Goal: Transaction & Acquisition: Obtain resource

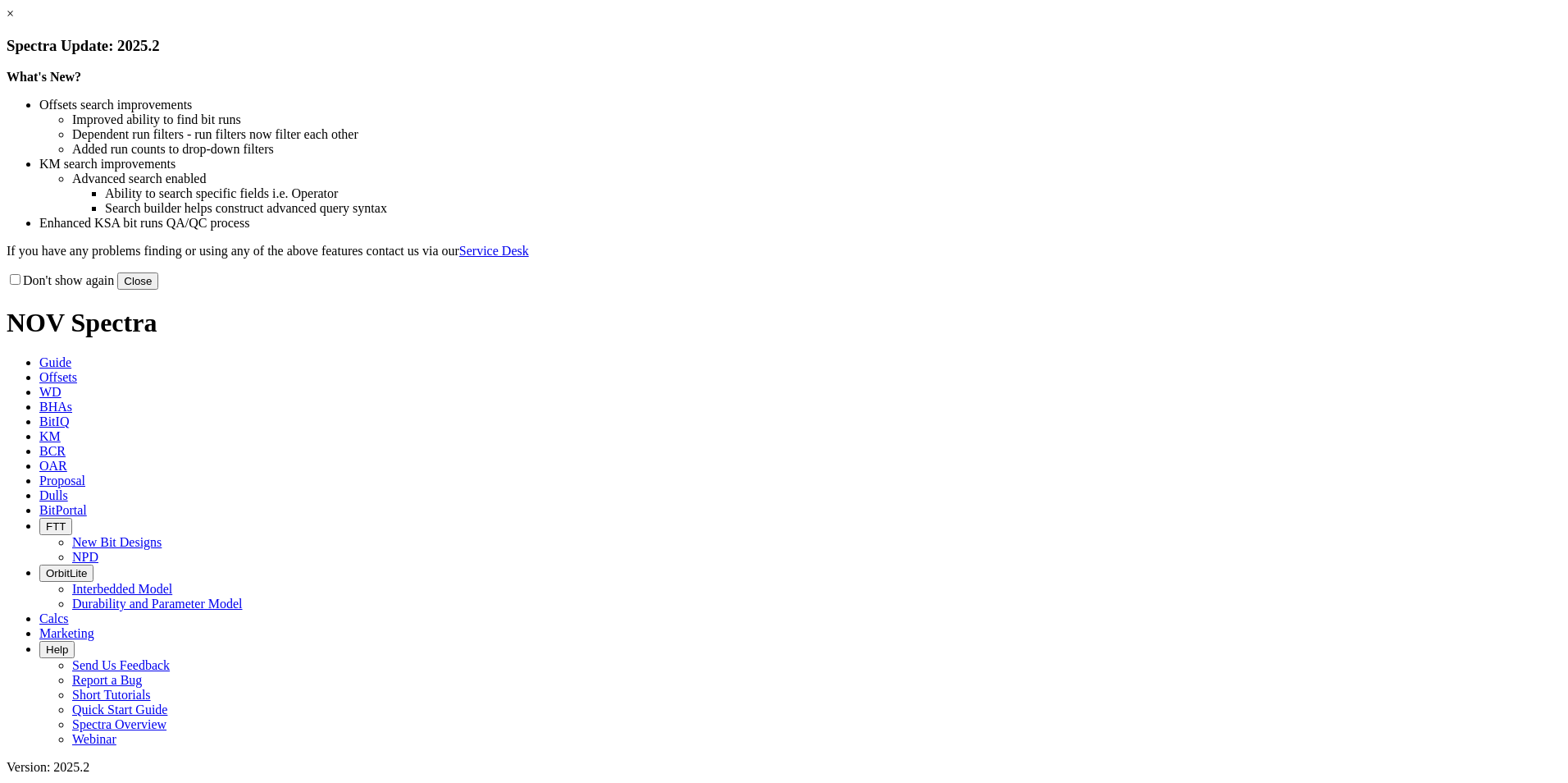
click at [159, 289] on button "Close" at bounding box center [137, 281] width 41 height 17
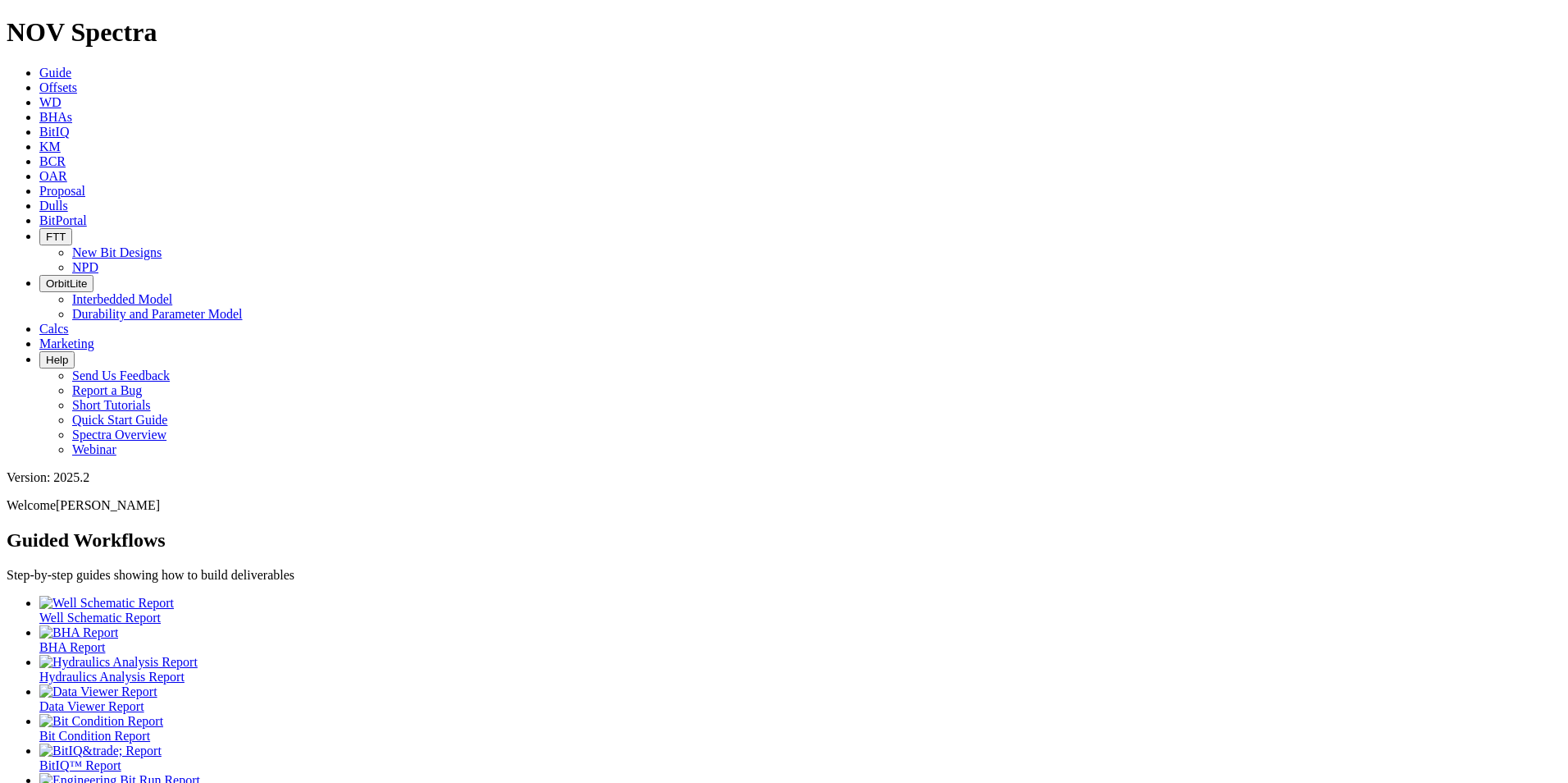
click at [77, 80] on span "Offsets" at bounding box center [58, 87] width 38 height 14
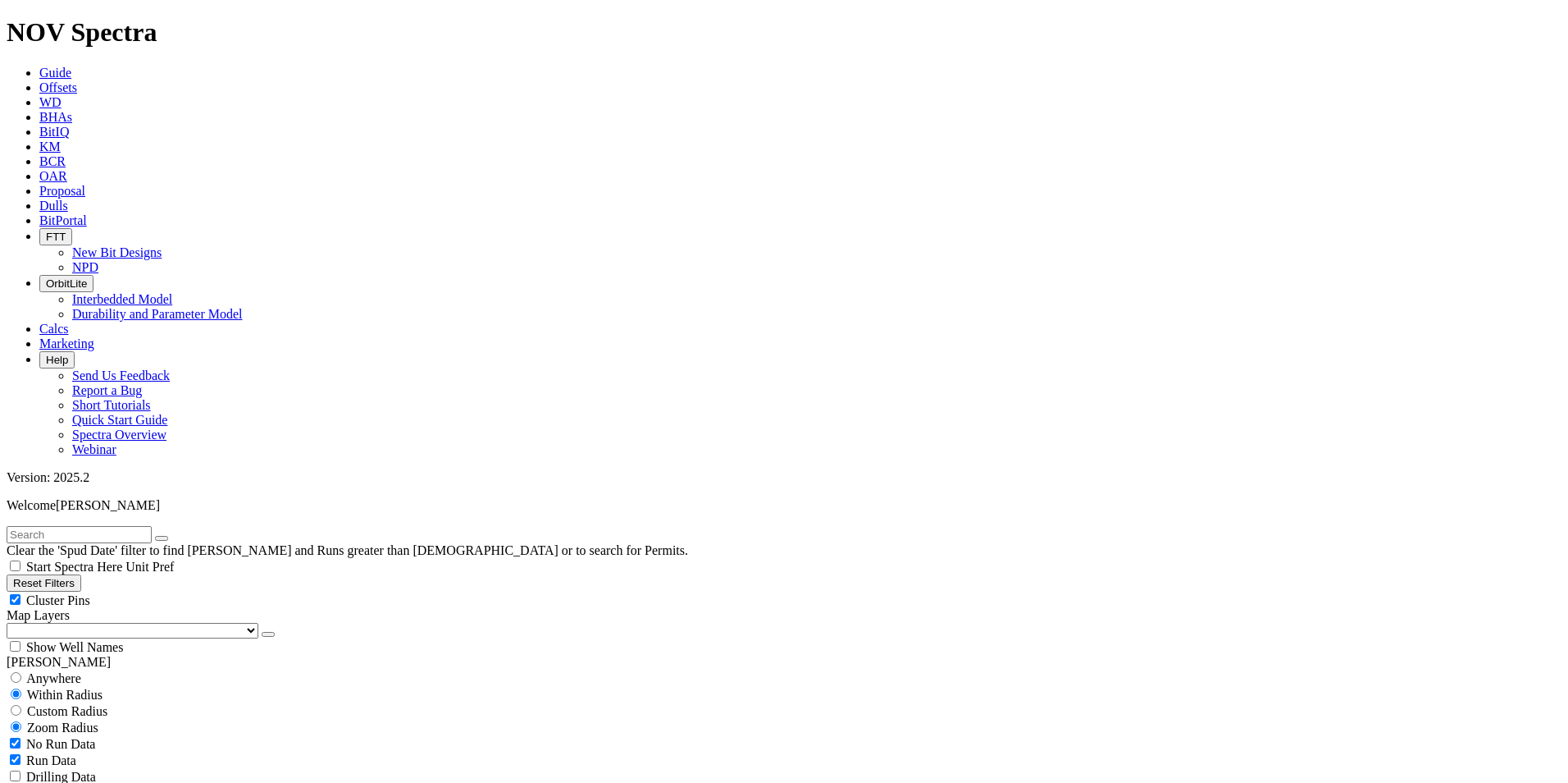
click at [61, 737] on span "No Run Data" at bounding box center [61, 743] width 69 height 14
checkbox input "false"
drag, startPoint x: 58, startPoint y: 559, endPoint x: 40, endPoint y: 561, distance: 18.1
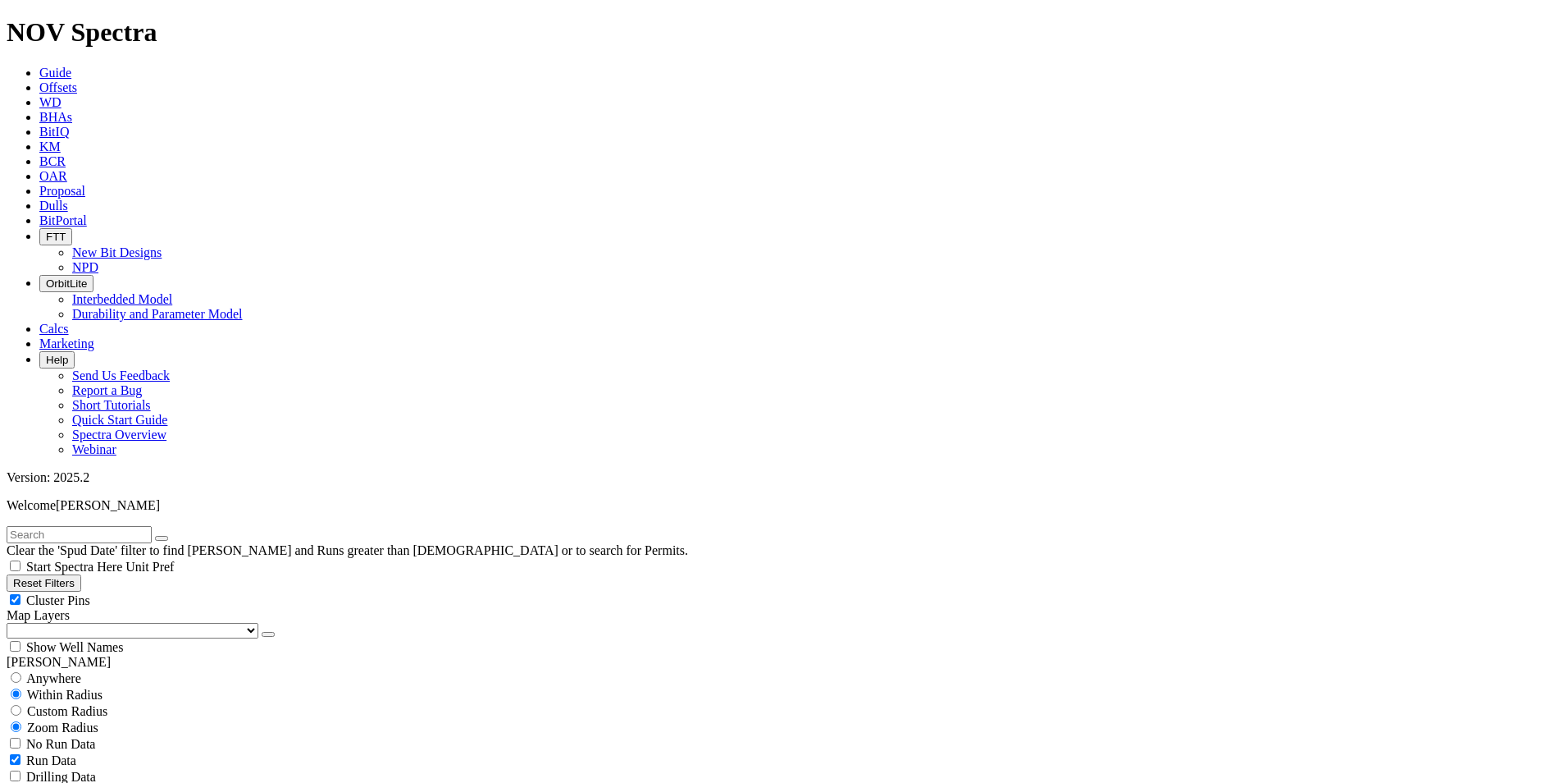
drag, startPoint x: 24, startPoint y: 563, endPoint x: 10, endPoint y: 564, distance: 14.0
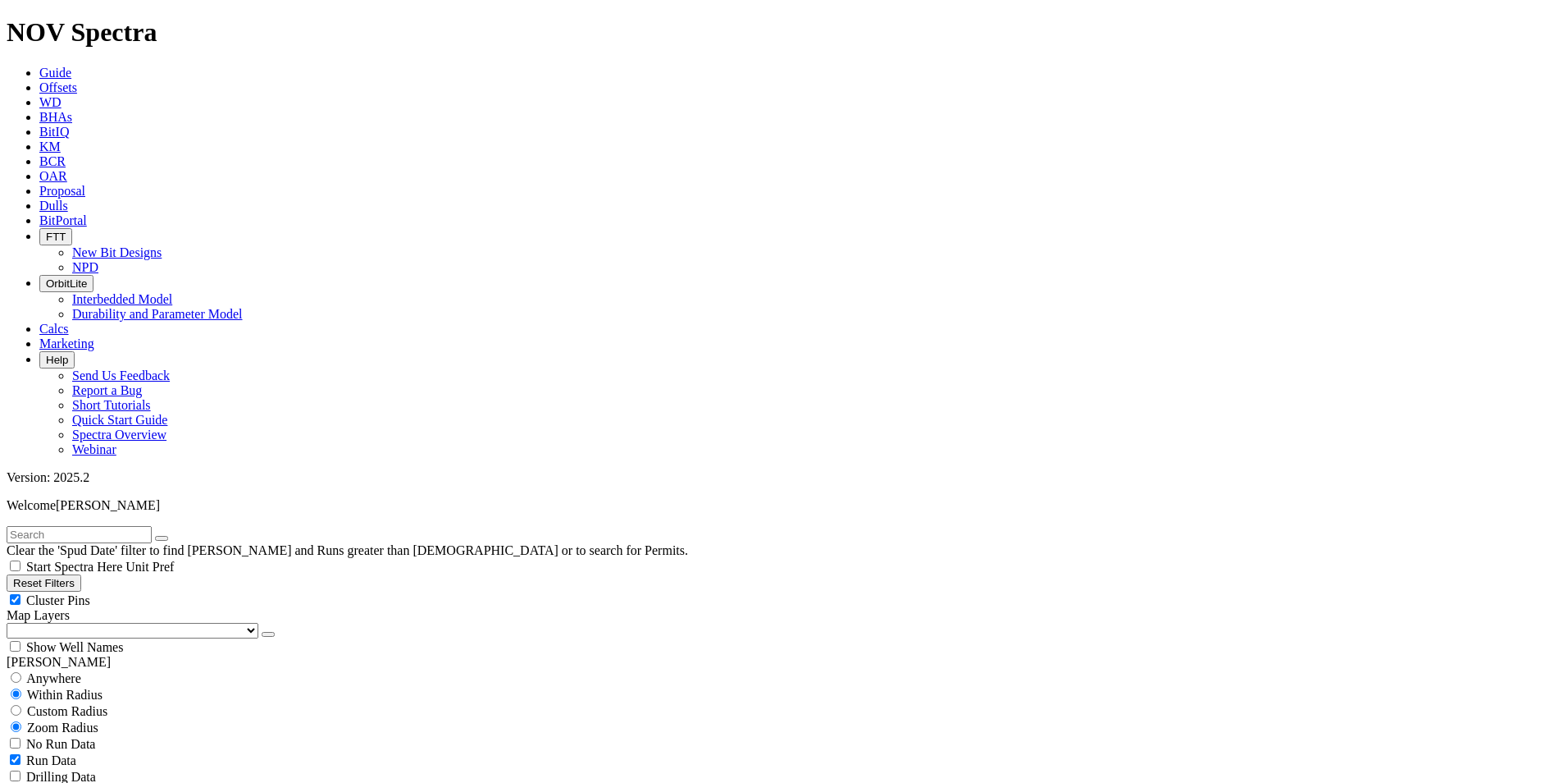
type input "[DATE]"
click at [98, 623] on select "US Counties [GEOGRAPHIC_DATA], [GEOGRAPHIC_DATA] [GEOGRAPHIC_DATA], [GEOGRAPHIC…" at bounding box center [132, 630] width 252 height 15
click at [13, 623] on select "US Counties [GEOGRAPHIC_DATA], [GEOGRAPHIC_DATA] [GEOGRAPHIC_DATA], [GEOGRAPHIC…" at bounding box center [132, 630] width 252 height 15
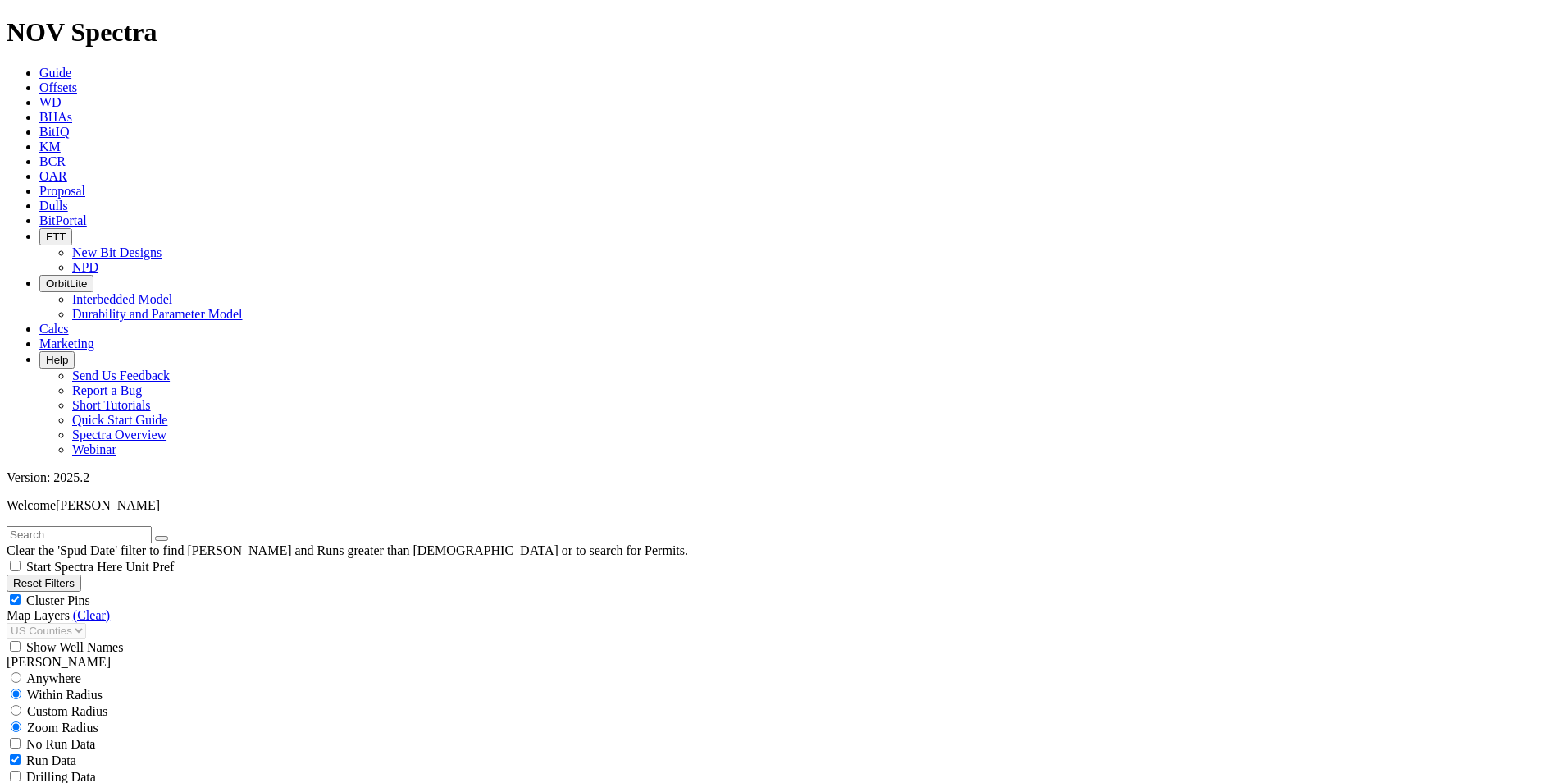
select select "? number:8.75 ?"
select select
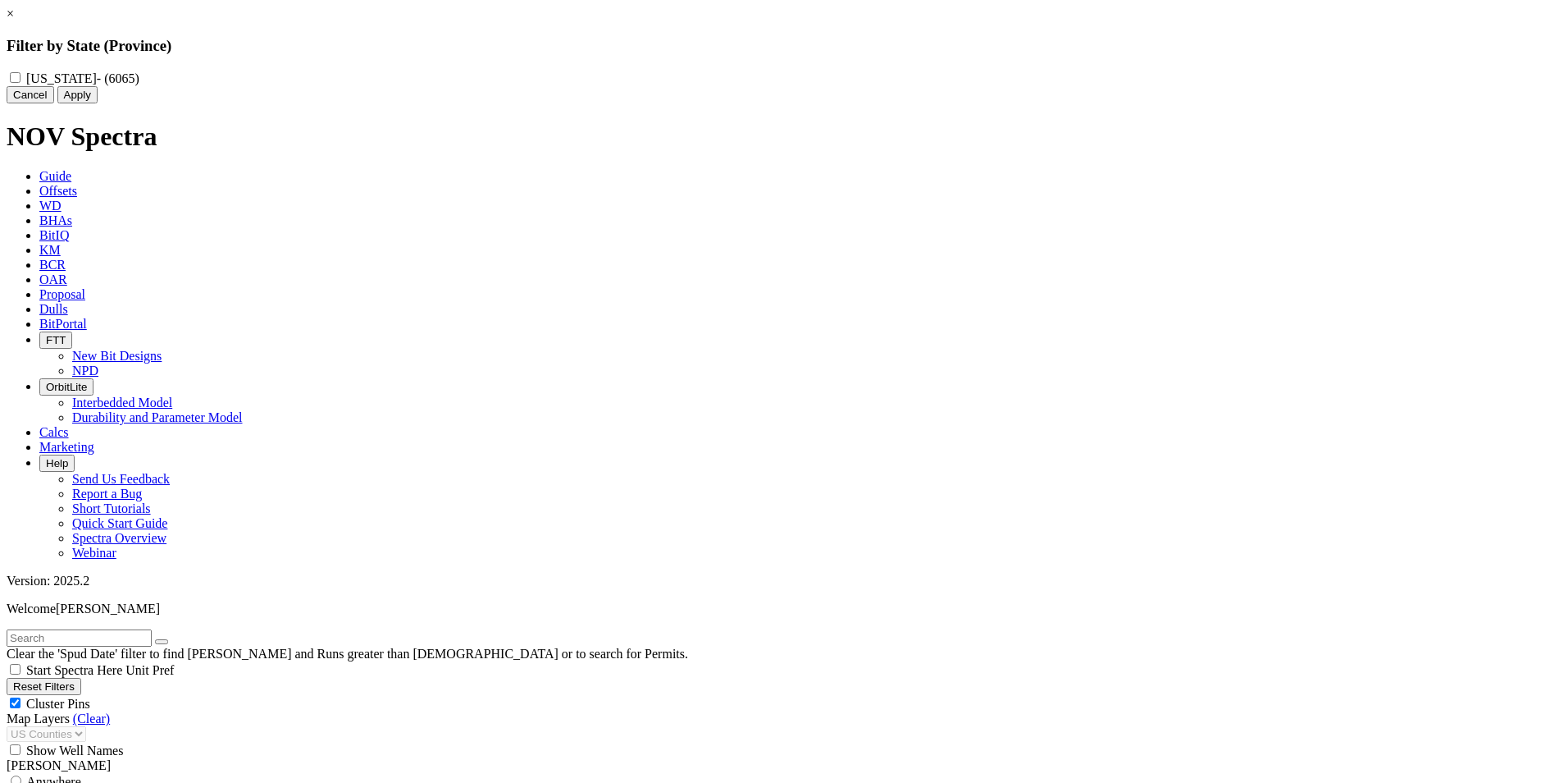
click at [54, 104] on button "Cancel" at bounding box center [30, 94] width 47 height 17
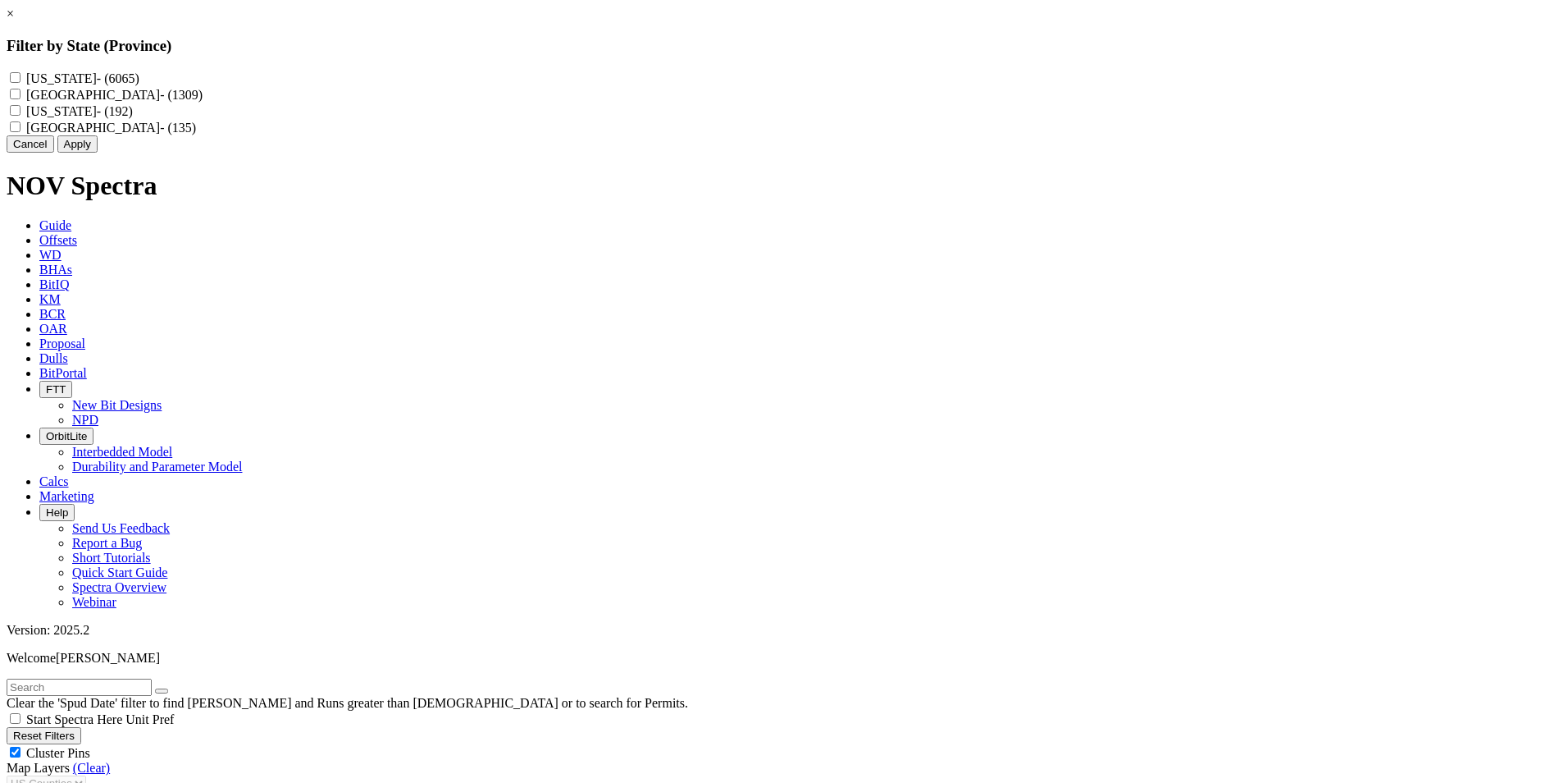
click at [20, 116] on input "[US_STATE] - (192)" at bounding box center [15, 110] width 11 height 11
checkbox input "true"
click at [20, 77] on Dakota "[US_STATE] - (6065)" at bounding box center [15, 78] width 11 height 11
checkbox Dakota "true"
click at [98, 153] on button "Apply" at bounding box center [78, 143] width 40 height 17
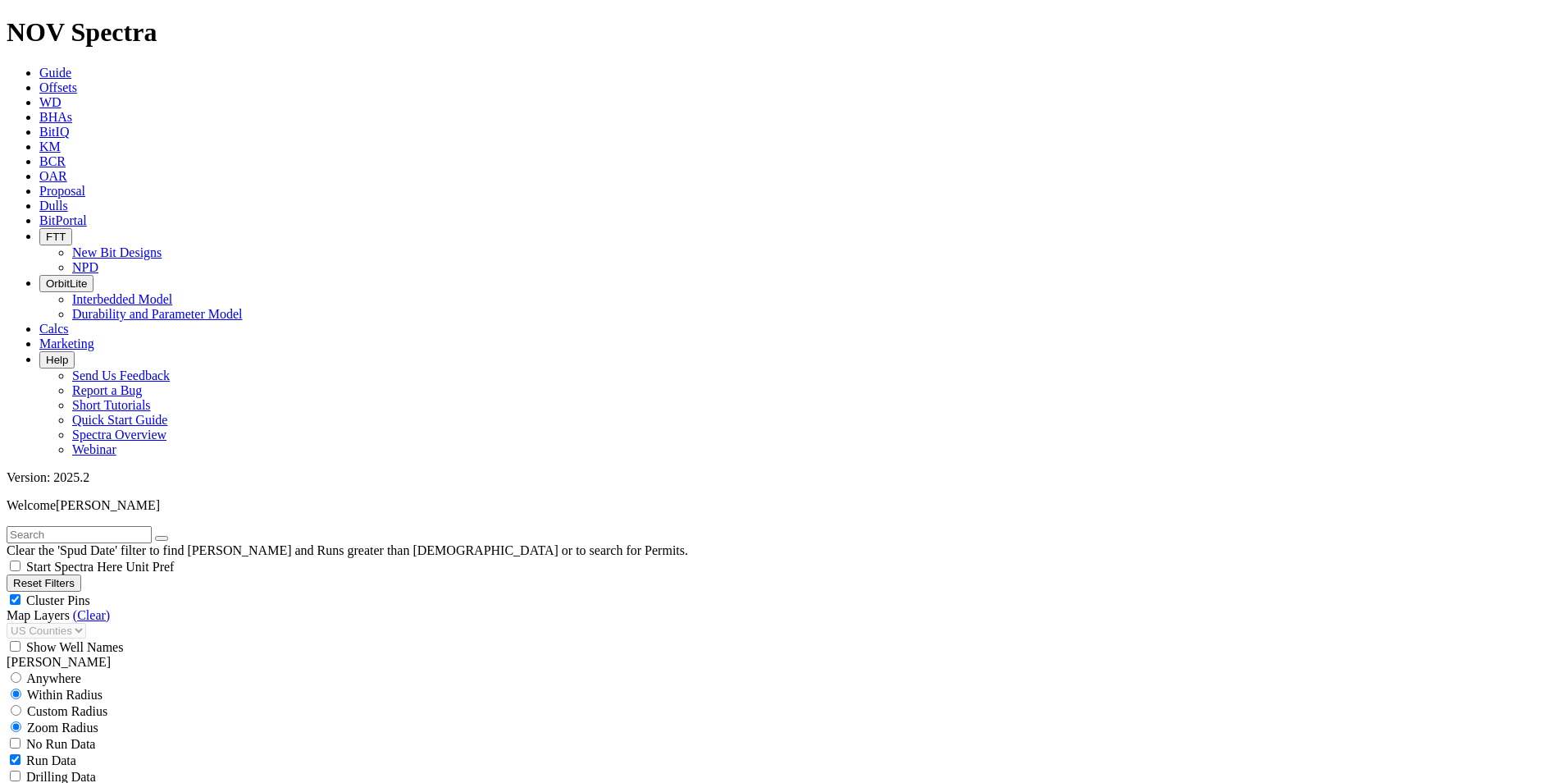
scroll to position [621, 0]
